Goal: Transaction & Acquisition: Subscribe to service/newsletter

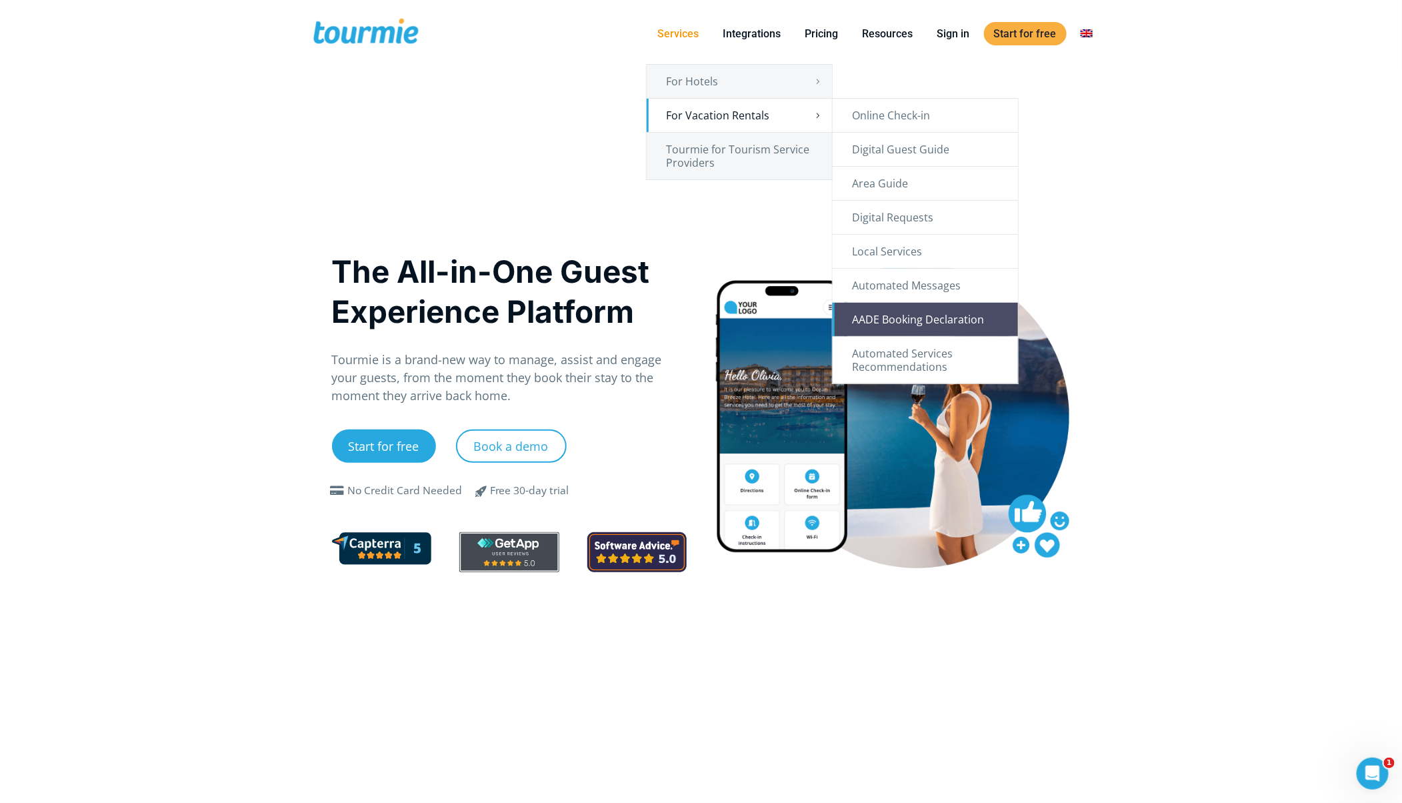
click at [898, 318] on link "AADE Booking Declaration" at bounding box center [925, 319] width 185 height 33
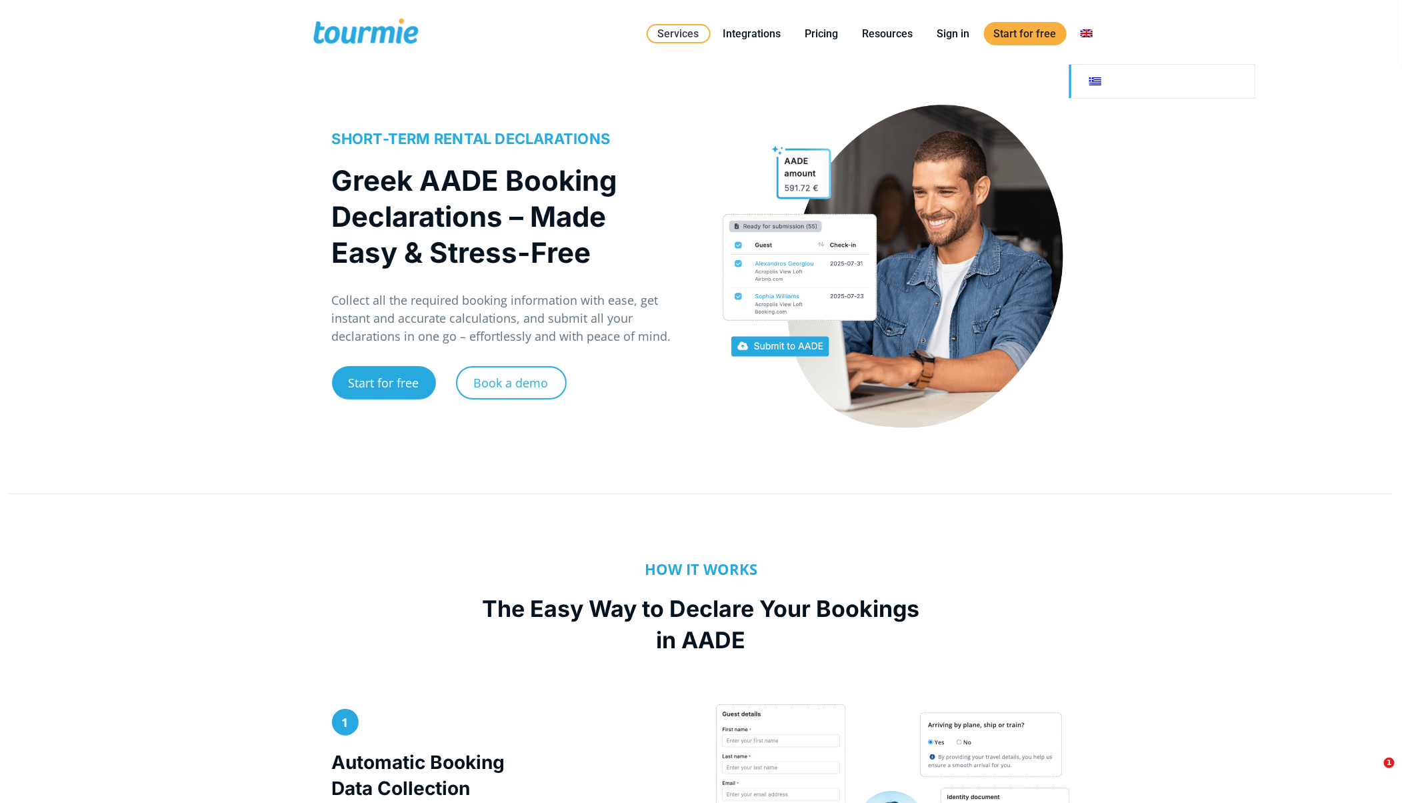
click at [1099, 83] on link at bounding box center [1161, 81] width 185 height 33
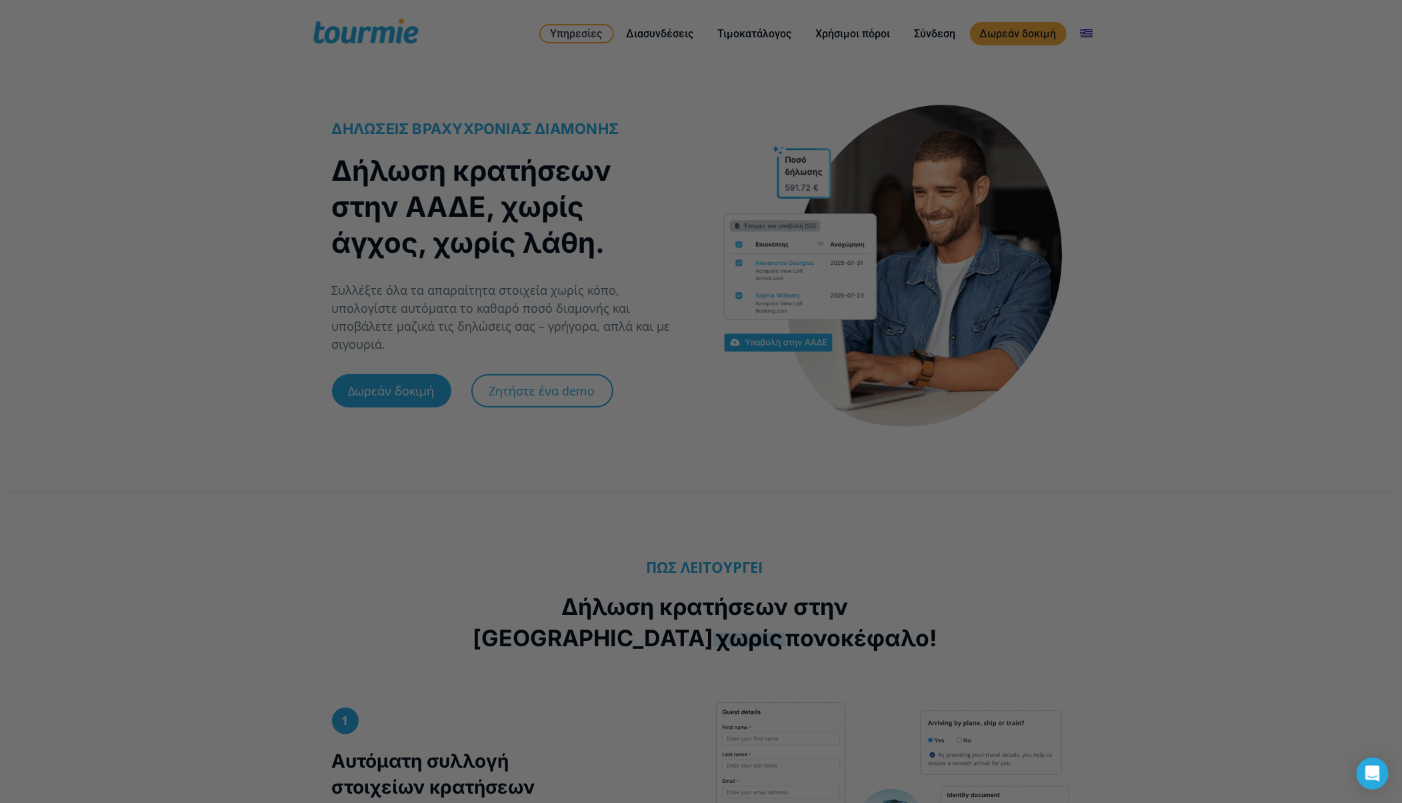
checkbox input "true"
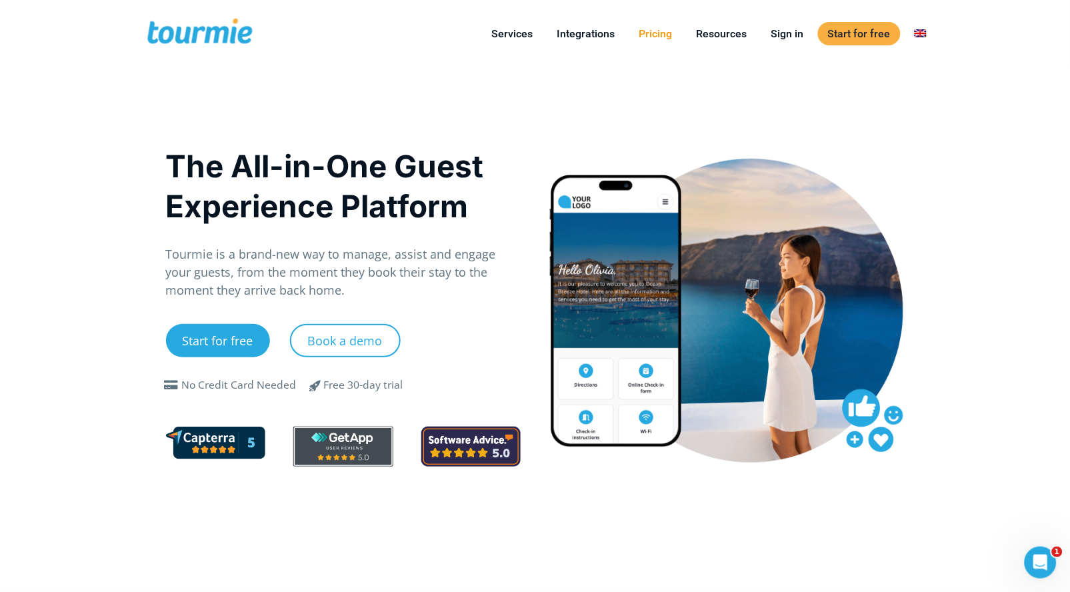
click at [667, 33] on link "Pricing" at bounding box center [655, 33] width 53 height 17
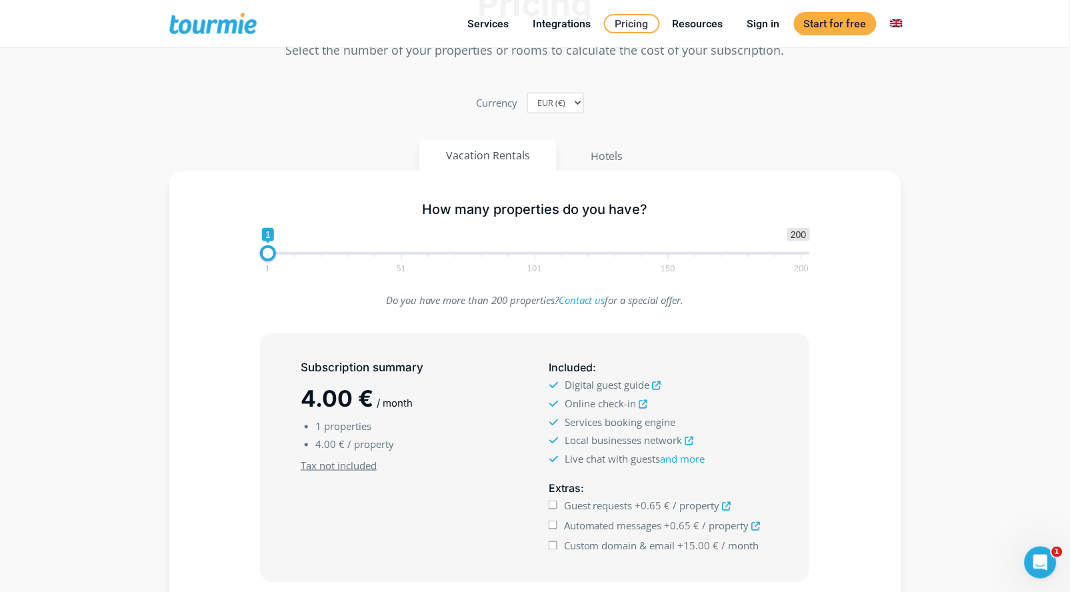
scroll to position [237, 0]
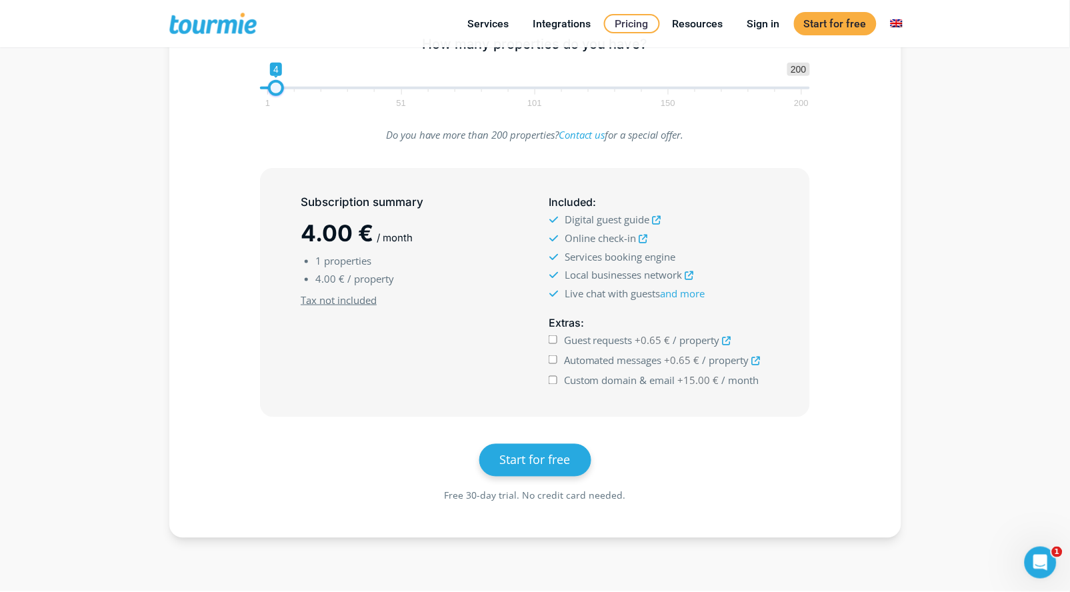
type input "5"
drag, startPoint x: 272, startPoint y: 91, endPoint x: 282, endPoint y: 91, distance: 10.0
click at [282, 91] on span at bounding box center [279, 88] width 16 height 16
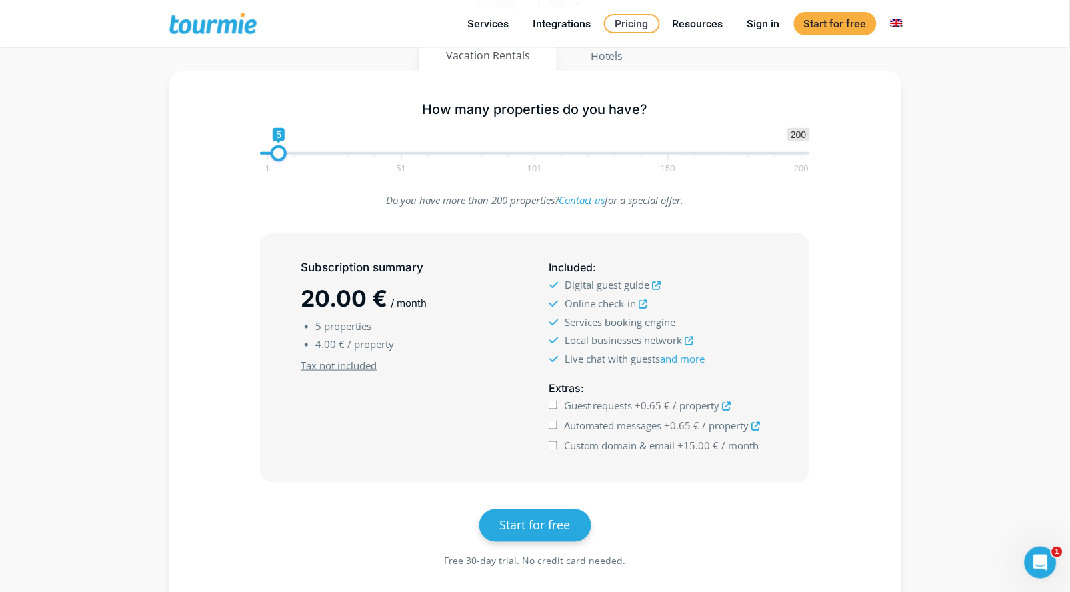
scroll to position [162, 0]
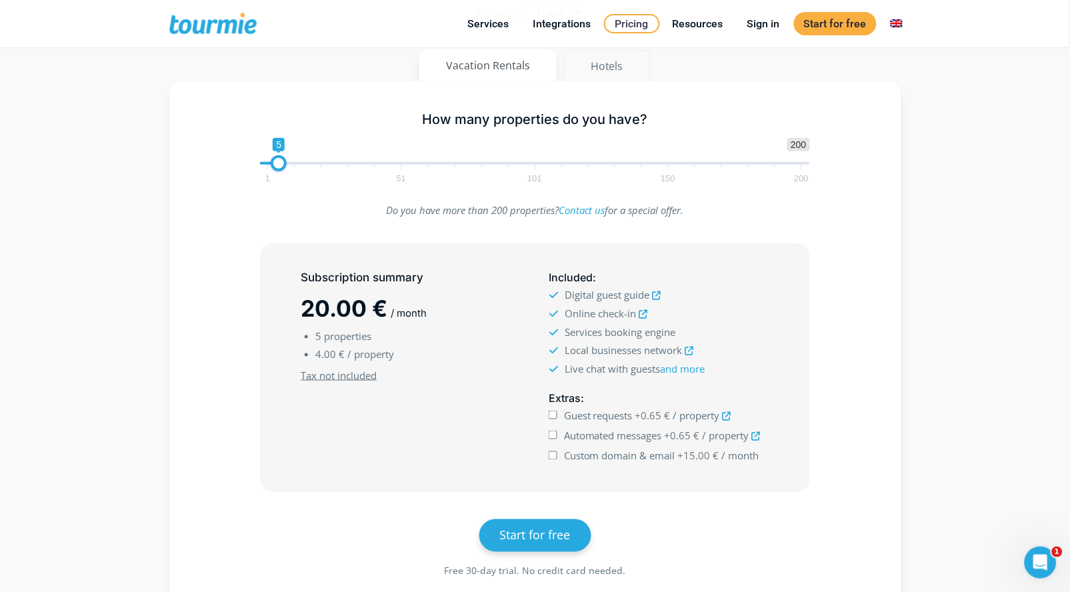
click at [611, 64] on button "Hotels" at bounding box center [606, 66] width 87 height 32
type input "5"
click at [279, 170] on span at bounding box center [279, 163] width 16 height 16
click at [553, 456] on input "Custom domain & email +15.00 € / month" at bounding box center [553, 455] width 9 height 9
checkbox input "true"
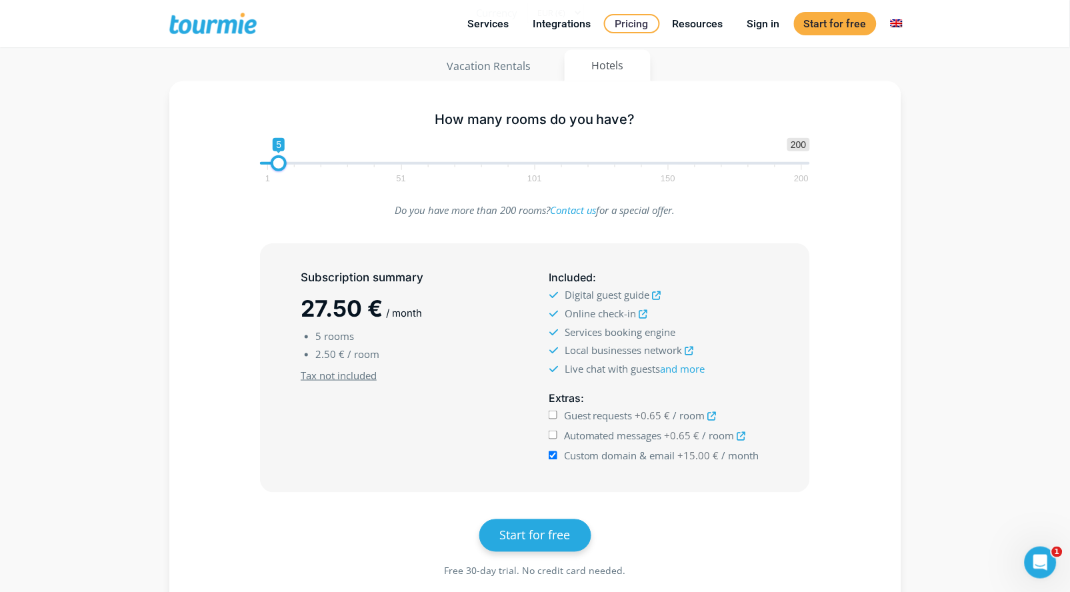
click at [551, 437] on input "Automated messages +0.65 € / room" at bounding box center [553, 435] width 9 height 9
checkbox input "true"
click at [847, 23] on link "Start for free" at bounding box center [835, 23] width 83 height 23
